Goal: Find specific page/section: Find specific page/section

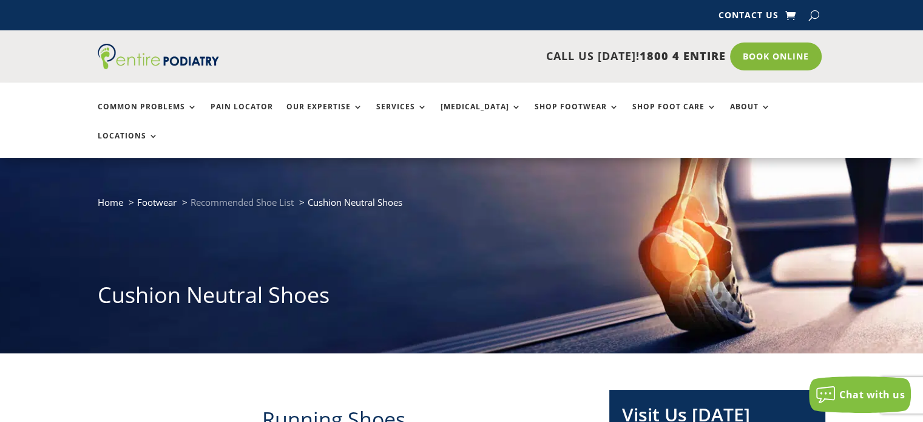
click at [283, 196] on span "Recommended Shoe List" at bounding box center [242, 202] width 103 height 12
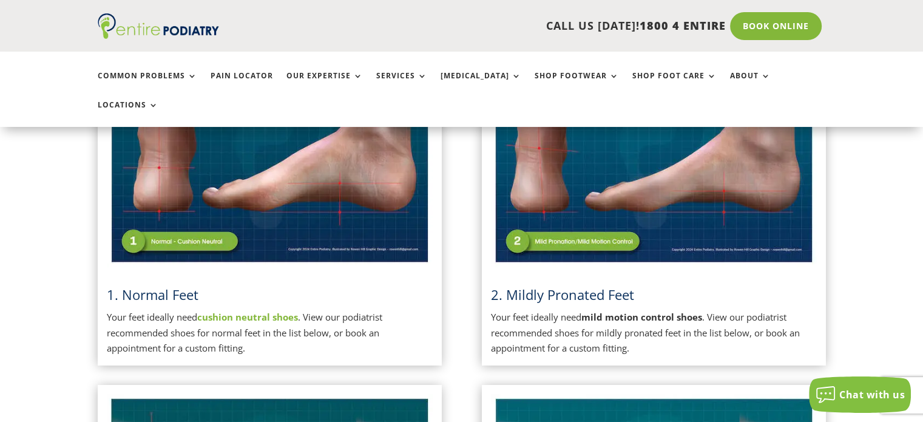
click at [304, 174] on img at bounding box center [270, 152] width 326 height 230
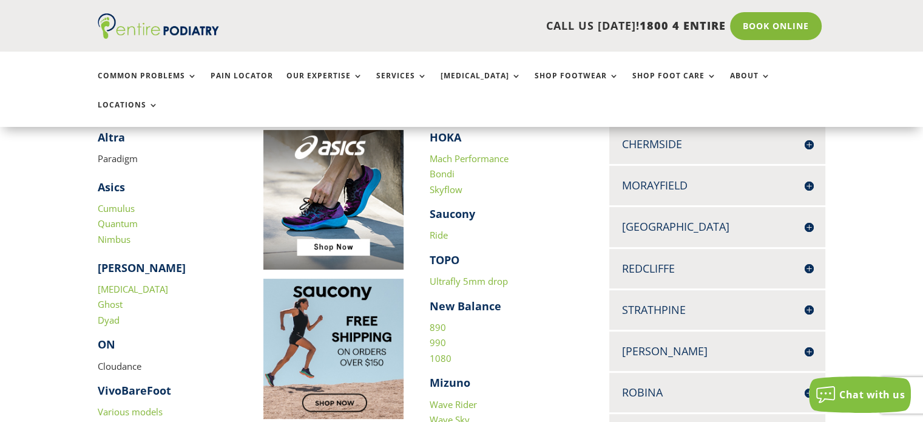
scroll to position [401, 0]
click at [435, 228] on link "Ride" at bounding box center [439, 234] width 18 height 12
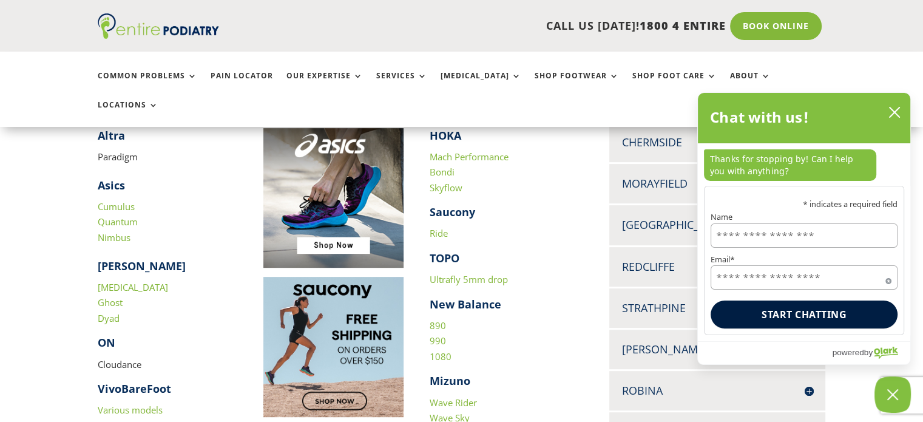
scroll to position [404, 0]
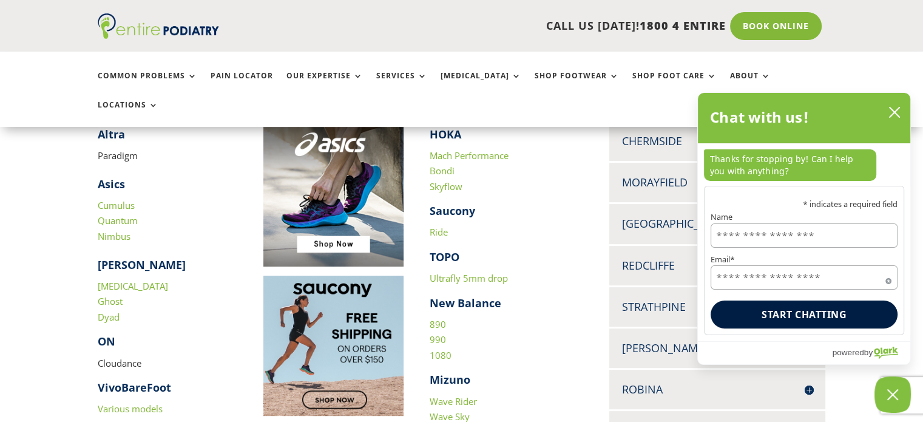
click at [435, 226] on link "Ride" at bounding box center [439, 232] width 18 height 12
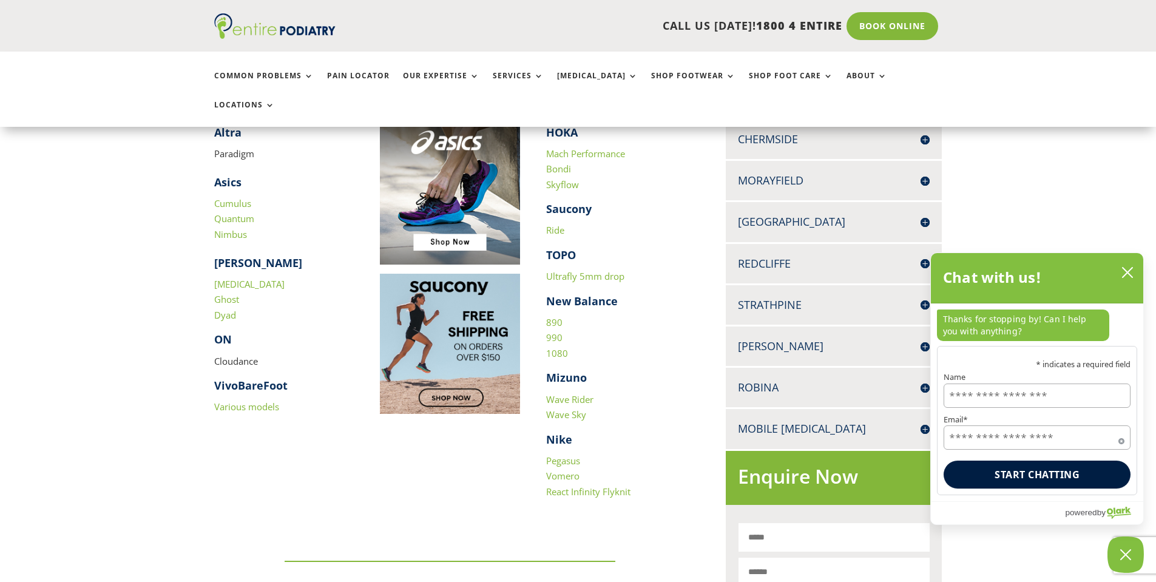
scroll to position [308, 0]
